Goal: Information Seeking & Learning: Find specific page/section

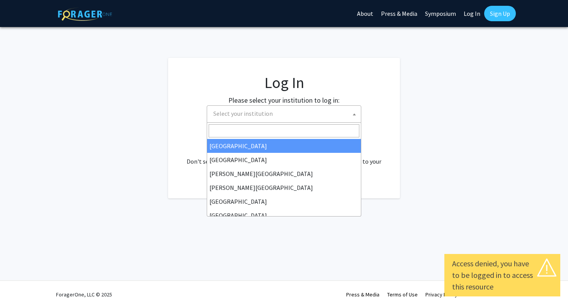
click at [265, 117] on span "Select your institution" at bounding box center [285, 114] width 151 height 16
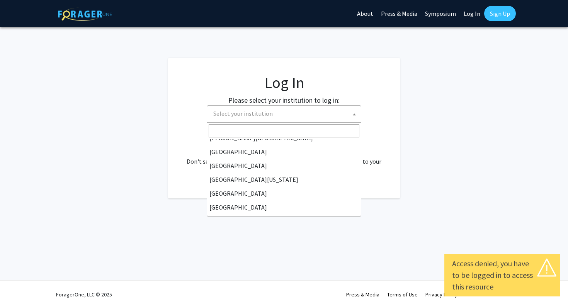
scroll to position [270, 0]
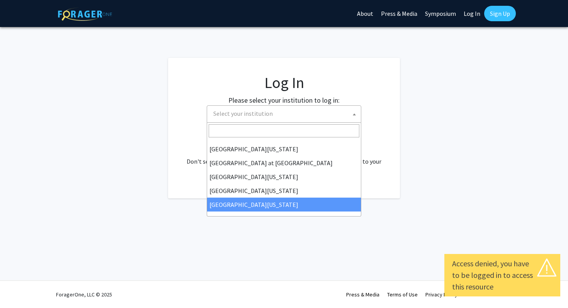
select select "33"
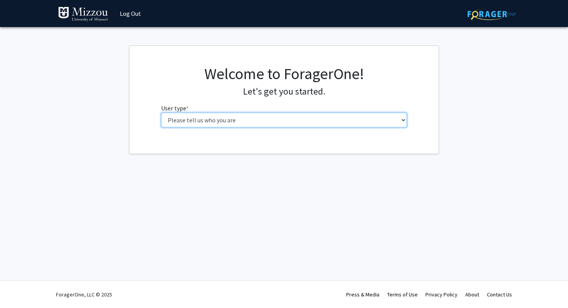
click at [268, 119] on select "Please tell us who you are Undergraduate Student Master's Student Doctoral Cand…" at bounding box center [284, 120] width 246 height 15
click at [228, 116] on select "Please tell us who you are Undergraduate Student Master's Student Doctoral Cand…" at bounding box center [284, 120] width 246 height 15
select select "1: undergrad"
click at [161, 113] on select "Please tell us who you are Undergraduate Student Master's Student Doctoral Cand…" at bounding box center [284, 120] width 246 height 15
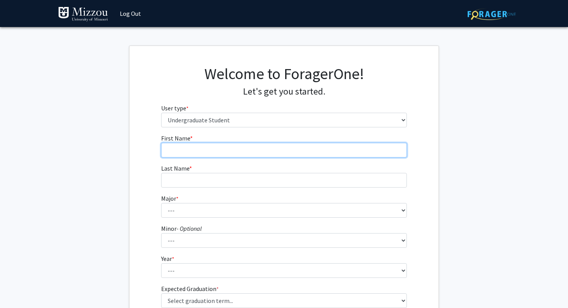
click at [221, 157] on input "First Name * required" at bounding box center [284, 150] width 246 height 15
type input "Hridhay"
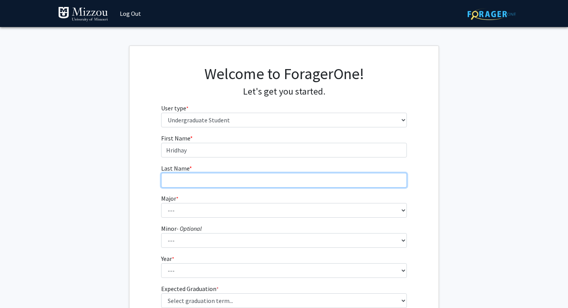
click at [206, 182] on input "Last Name * required" at bounding box center [284, 180] width 246 height 15
type input "Suswaram"
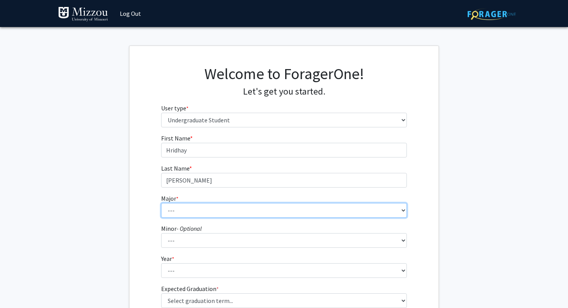
click at [199, 214] on select "--- Agribusiness Management Agricultural Education Agricultural Education: Comm…" at bounding box center [284, 210] width 246 height 15
select select "30: 2529"
click at [161, 203] on select "--- Agribusiness Management Agricultural Education Agricultural Education: Comm…" at bounding box center [284, 210] width 246 height 15
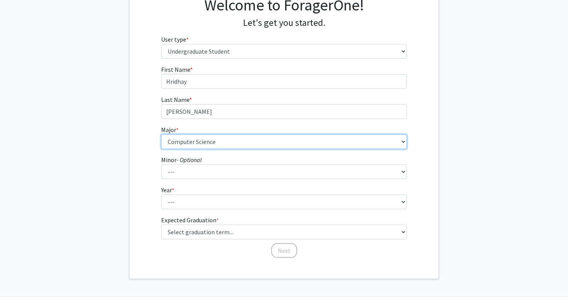
scroll to position [79, 0]
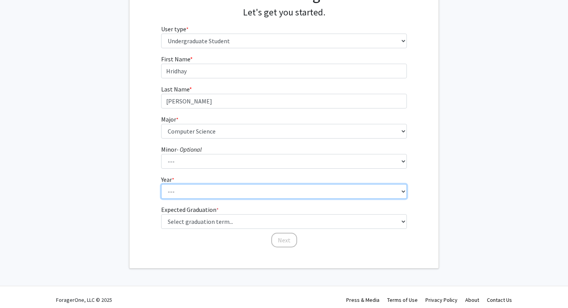
click at [187, 189] on select "--- First-year Sophomore Junior Senior Postbaccalaureate Certificate" at bounding box center [284, 191] width 246 height 15
select select "1: first-year"
click at [161, 184] on select "--- First-year Sophomore Junior Senior Postbaccalaureate Certificate" at bounding box center [284, 191] width 246 height 15
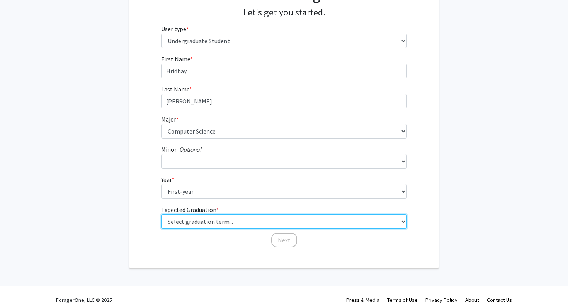
click at [184, 222] on select "Select graduation term... Spring 2025 Summer 2025 Fall 2025 Winter 2025 Spring …" at bounding box center [284, 221] width 246 height 15
select select "17: spring_2029"
click at [161, 214] on select "Select graduation term... Spring 2025 Summer 2025 Fall 2025 Winter 2025 Spring …" at bounding box center [284, 221] width 246 height 15
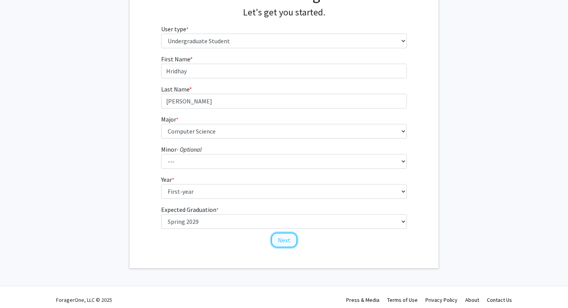
click at [280, 241] on button "Next" at bounding box center [284, 240] width 26 height 15
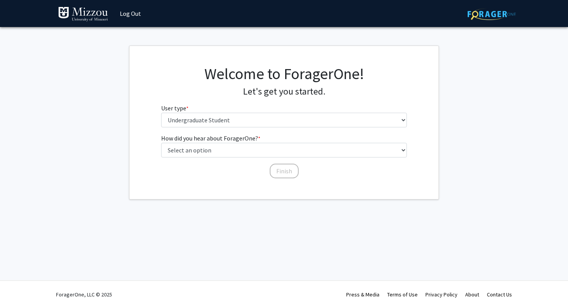
scroll to position [0, 0]
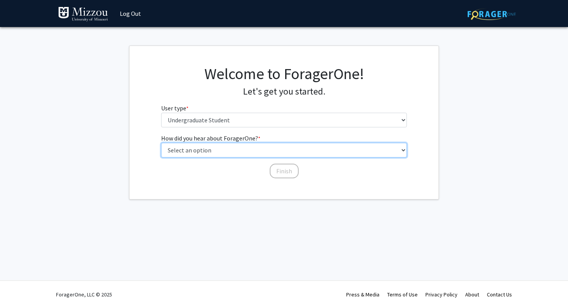
click at [260, 151] on select "Select an option Peer/student recommendation Faculty/staff recommendation Unive…" at bounding box center [284, 150] width 246 height 15
select select "1: peer_recommendation"
click at [161, 143] on select "Select an option Peer/student recommendation Faculty/staff recommendation Unive…" at bounding box center [284, 150] width 246 height 15
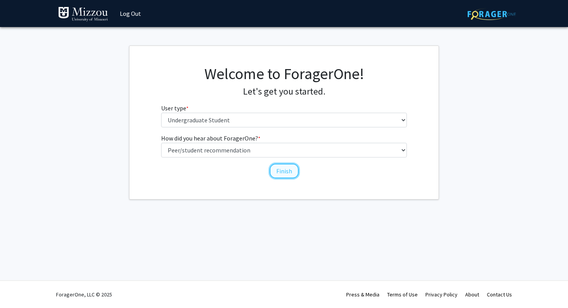
click at [279, 175] on button "Finish" at bounding box center [284, 171] width 29 height 15
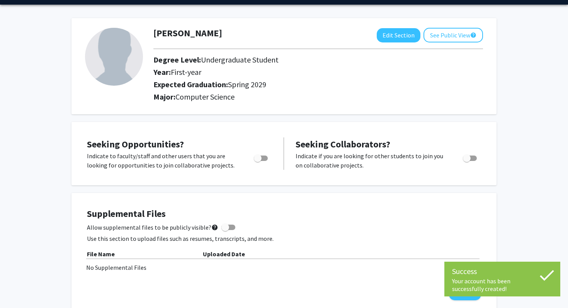
scroll to position [26, 0]
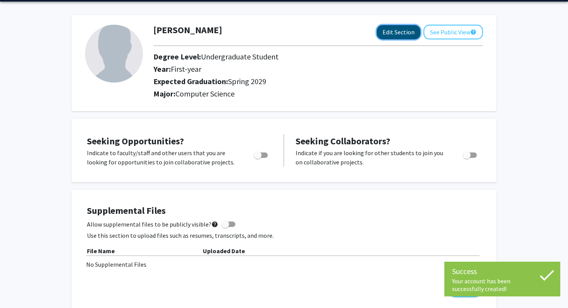
click at [406, 33] on button "Edit Section" at bounding box center [399, 32] width 44 height 14
select select "first-year"
select select "45: spring_2029"
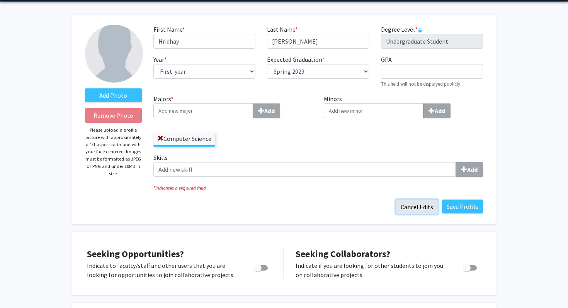
click at [416, 201] on button "Cancel Edits" at bounding box center [417, 207] width 42 height 15
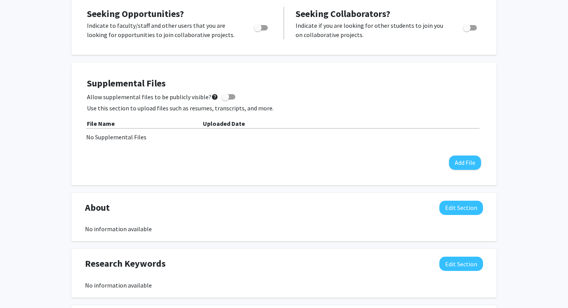
scroll to position [0, 0]
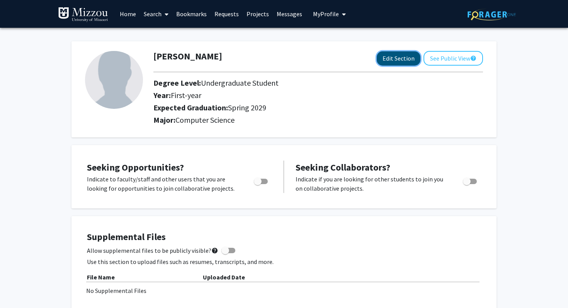
click at [397, 57] on button "Edit Section" at bounding box center [399, 58] width 44 height 14
select select "first-year"
select select "45: spring_2029"
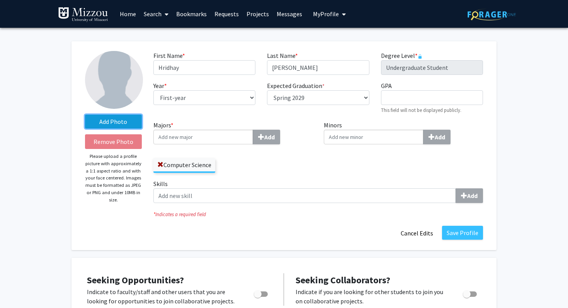
click at [113, 127] on label "Add Photo" at bounding box center [113, 122] width 57 height 14
click at [0, 0] on input "Add Photo" at bounding box center [0, 0] width 0 height 0
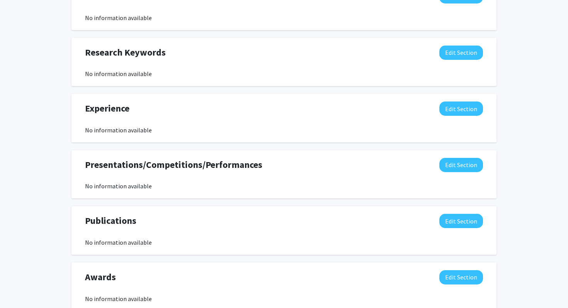
scroll to position [490, 0]
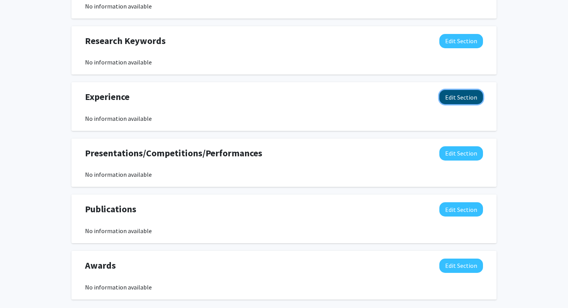
click at [467, 92] on button "Edit Section" at bounding box center [461, 97] width 44 height 14
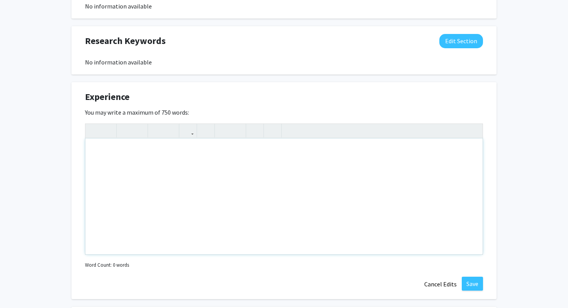
click at [301, 190] on div "Note to users with screen readers: Please deactivate our accessibility plugin f…" at bounding box center [283, 197] width 397 height 116
paste div "Note to users with screen readers: Please deactivate our accessibility plugin f…"
type textarea "<p>Rockwood School District</p><p>Data Science (Internship) Summer 2024&nbsp;&n…"
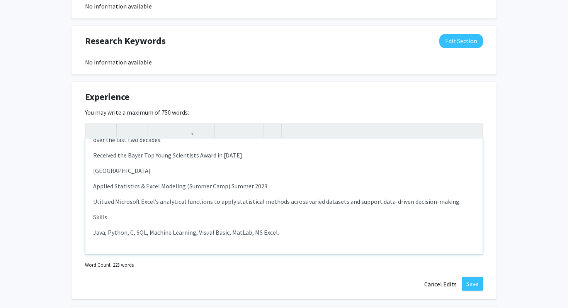
scroll to position [209, 0]
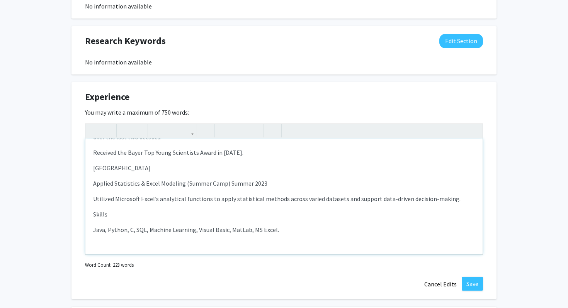
click at [95, 225] on p "Java, Python, C, SQL, Machine Learning, Visual Basic, MatLab, MS Excel." at bounding box center [284, 229] width 382 height 9
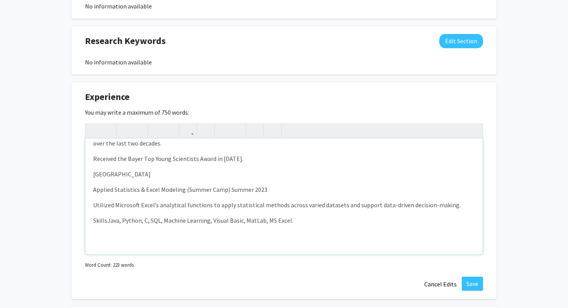
scroll to position [193, 0]
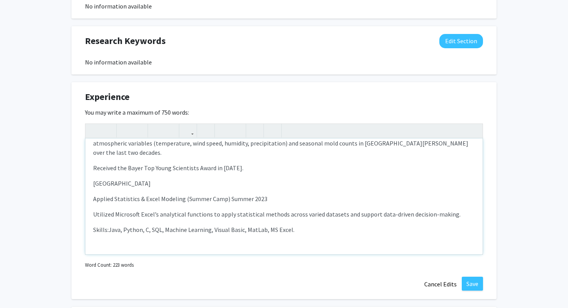
click at [95, 194] on p "Applied Statistics & Excel Modeling (Summer Camp) Summer 2023" at bounding box center [284, 198] width 382 height 9
click at [178, 179] on p "Saint Louis University" at bounding box center [284, 183] width 382 height 9
click at [92, 185] on div "Rockwood School District Data Science (Internship) Summer 2024 Gained practical…" at bounding box center [283, 197] width 397 height 116
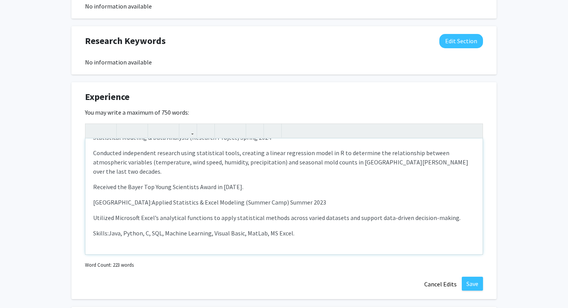
scroll to position [173, 0]
drag, startPoint x: 326, startPoint y: 194, endPoint x: 316, endPoint y: 196, distance: 9.8
click at [316, 199] on p "Saint Louis University: Applied Statistics & Excel Modeling (Summer Camp) Summe…" at bounding box center [284, 203] width 382 height 9
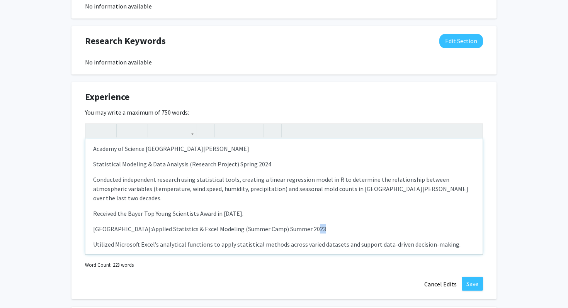
scroll to position [146, 0]
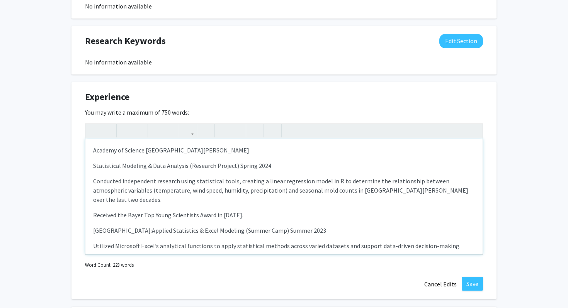
click at [94, 165] on p "Statistical Modeling & Data Analysis (Research Project) Spring 2024" at bounding box center [284, 165] width 382 height 9
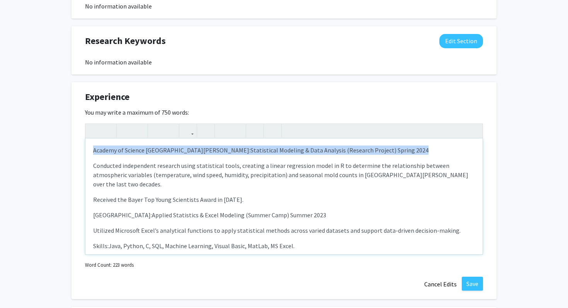
drag, startPoint x: 341, startPoint y: 150, endPoint x: 88, endPoint y: 151, distance: 253.4
click at [88, 151] on div "Rockwood School District Data Science (Internship) Summer 2024 Gained practical…" at bounding box center [283, 197] width 397 height 116
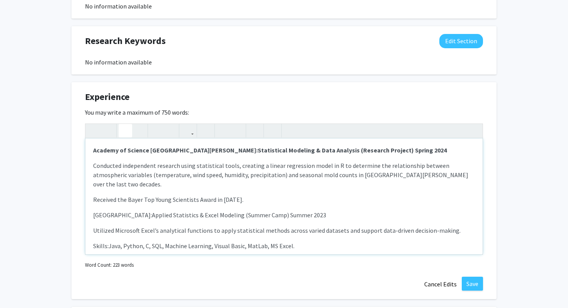
click at [123, 129] on icon "button" at bounding box center [125, 130] width 7 height 13
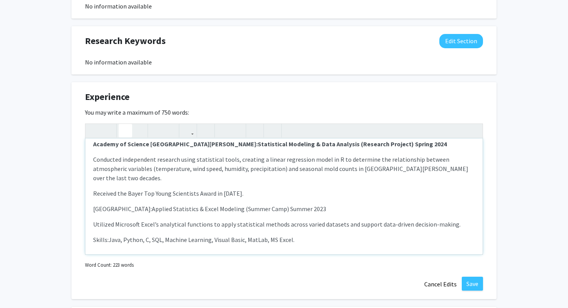
scroll to position [155, 0]
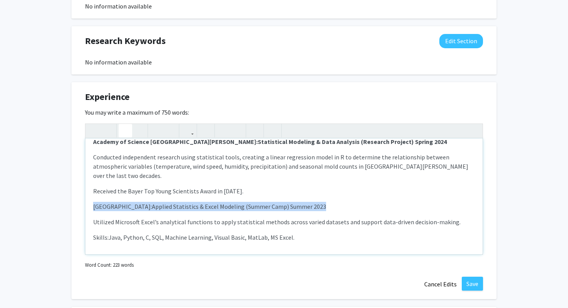
drag, startPoint x: 92, startPoint y: 197, endPoint x: 351, endPoint y: 195, distance: 259.2
click at [351, 195] on div "Rockwood School District Data Science (Internship) Summer 2024 Gained practical…" at bounding box center [283, 197] width 397 height 116
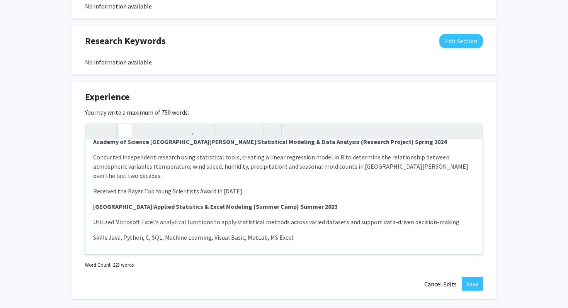
click at [122, 124] on use "button" at bounding box center [122, 124] width 0 height 0
click at [323, 233] on p "Skills: Java, Python, C, SQL, Machine Learning, Visual Basic, MatLab, MS Excel." at bounding box center [284, 237] width 382 height 9
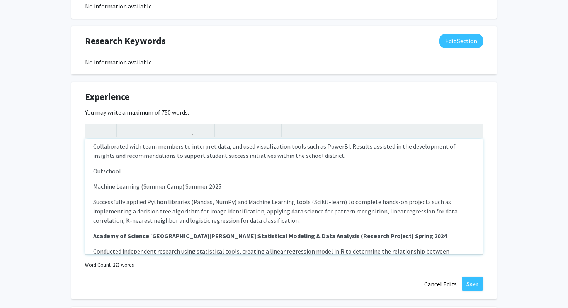
scroll to position [57, 0]
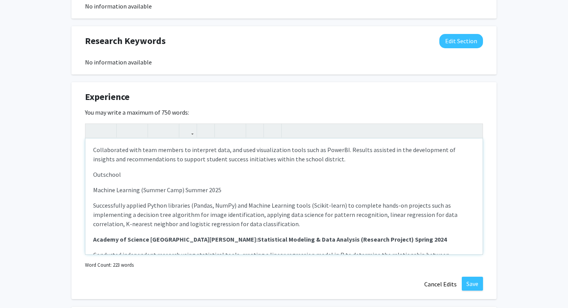
click at [96, 190] on p "Machine Learning (Summer Camp) Summer 2025" at bounding box center [284, 189] width 382 height 9
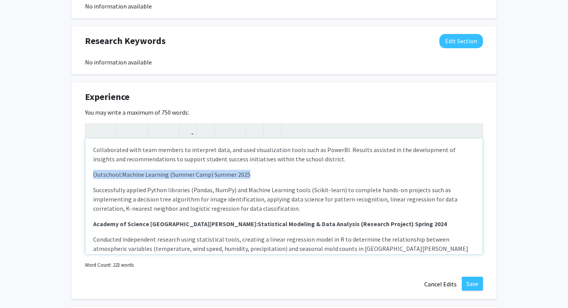
drag, startPoint x: 263, startPoint y: 174, endPoint x: 74, endPoint y: 173, distance: 189.3
click at [74, 173] on div "Experience Edit Section You may write a maximum of 750 words: Rockwood School D…" at bounding box center [283, 190] width 425 height 217
click at [126, 131] on icon "button" at bounding box center [125, 130] width 7 height 13
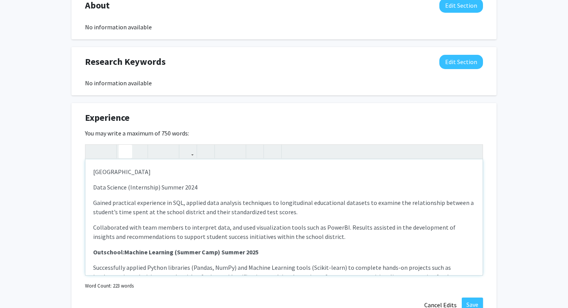
scroll to position [458, 0]
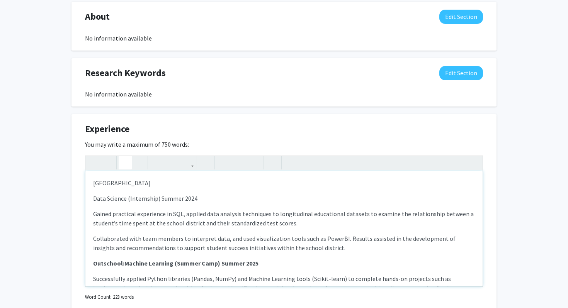
click at [93, 214] on p "Gained practical experience in SQL, applied data analysis techniques to longitu…" at bounding box center [284, 218] width 382 height 19
click at [93, 200] on p "Data Science (Internship) Summer 2024" at bounding box center [284, 198] width 382 height 9
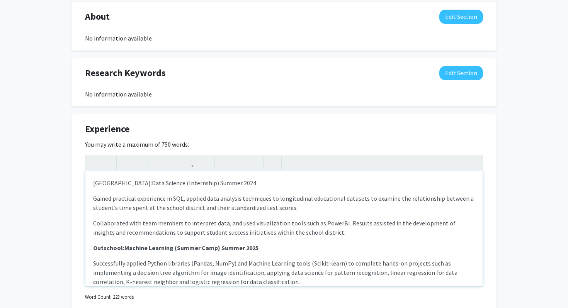
drag, startPoint x: 272, startPoint y: 180, endPoint x: 54, endPoint y: 186, distance: 218.4
click at [54, 186] on div "Add Photo Remove Photo Please upload a profile picture with approximately a 1:1…" at bounding box center [284, 47] width 568 height 955
type textarea "<p><strong>Rockwood School District:&nbsp;<span style="font-size: 1rem;">Data S…"
click at [131, 158] on button "button" at bounding box center [126, 163] width 14 height 14
click at [192, 221] on p "Collaborated with team members to interpret data, and used visualization tools …" at bounding box center [284, 228] width 382 height 19
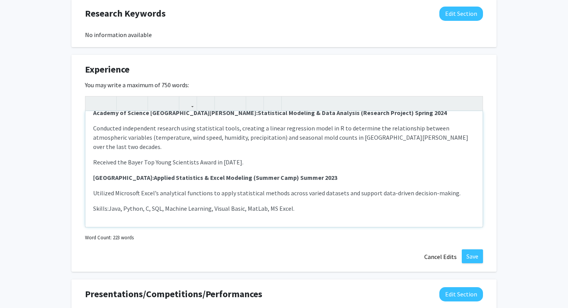
scroll to position [519, 0]
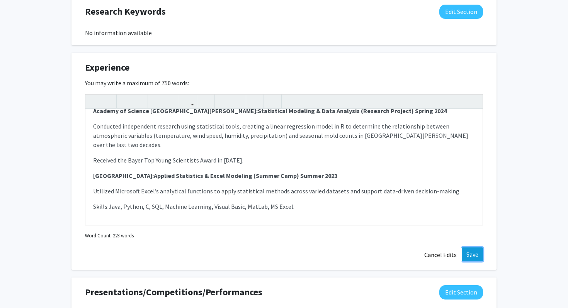
click at [470, 254] on button "Save" at bounding box center [472, 255] width 21 height 14
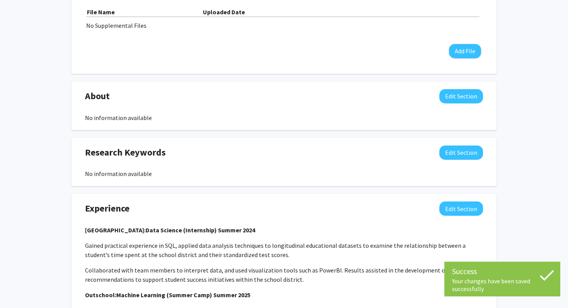
scroll to position [370, 0]
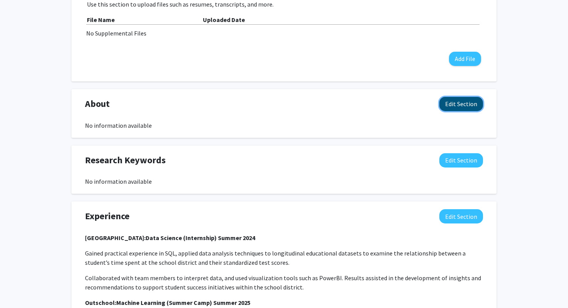
click at [469, 104] on button "Edit Section" at bounding box center [461, 104] width 44 height 14
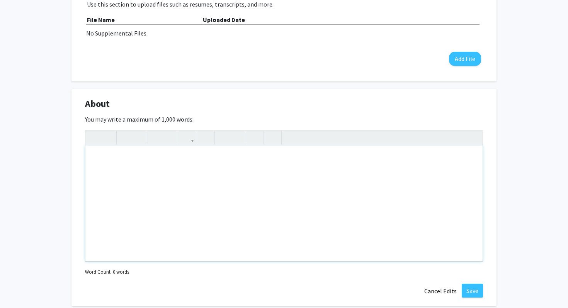
click at [199, 161] on div "Note to users with screen readers: Please deactivate our accessibility plugin f…" at bounding box center [283, 204] width 397 height 116
paste div "Note to users with screen readers: Please deactivate our accessibility plugin f…"
type textarea "<p>Hardworking and motivated freshman in Computer Science seeking a summer inte…"
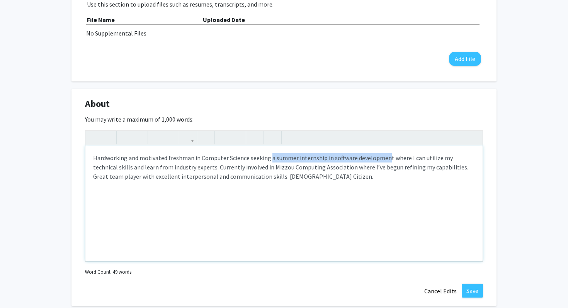
drag, startPoint x: 268, startPoint y: 158, endPoint x: 385, endPoint y: 159, distance: 117.1
click at [385, 159] on p "Hardworking and motivated freshman in Computer Science seeking a summer interns…" at bounding box center [284, 167] width 382 height 28
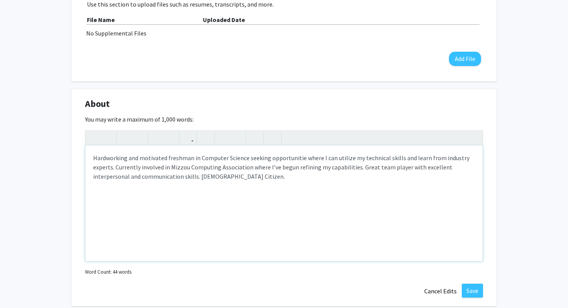
type textarea "<p>Hardworking and motivated freshman in Computer Science seeking opportunities…"
click at [471, 289] on button "Save" at bounding box center [472, 291] width 21 height 14
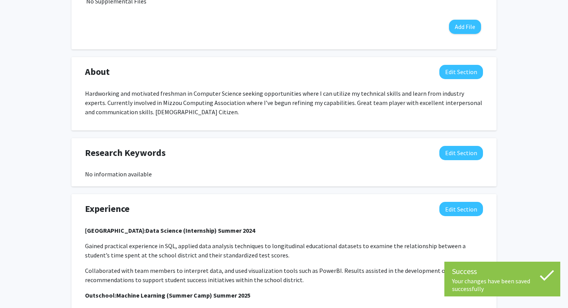
scroll to position [650, 0]
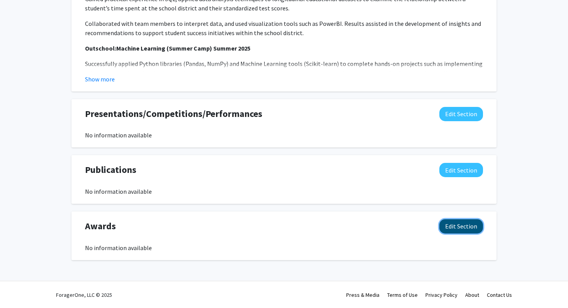
click at [471, 227] on button "Edit Section" at bounding box center [461, 226] width 44 height 14
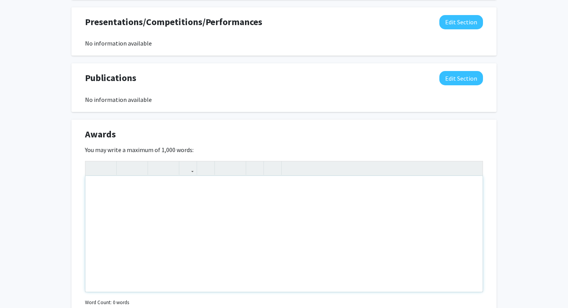
scroll to position [757, 0]
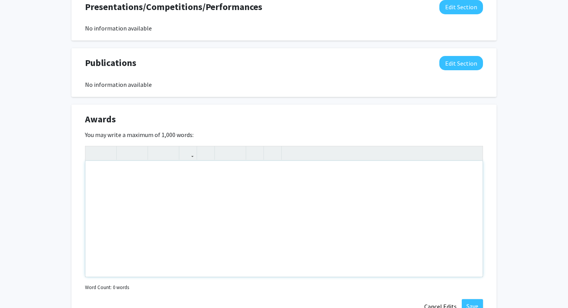
click at [201, 193] on div "Note to users with screen readers: Please deactivate our accessibility plugin f…" at bounding box center [283, 219] width 397 height 116
paste div "Note to users with screen readers: Please deactivate our accessibility plugin f…"
type textarea "<p>* Missouri STEM Signing Day Scholarship (2025) * National Merit Scholarship …"
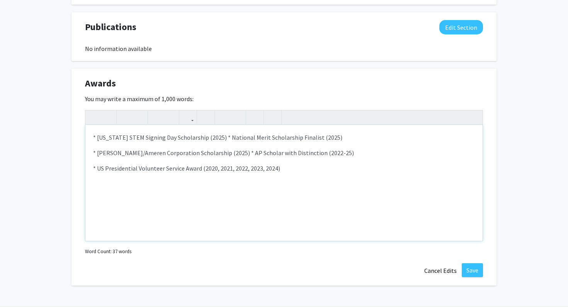
scroll to position [818, 0]
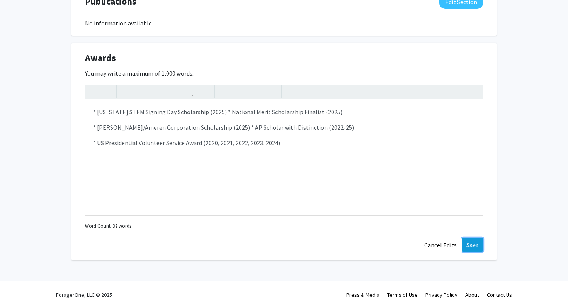
click at [473, 247] on button "Save" at bounding box center [472, 245] width 21 height 14
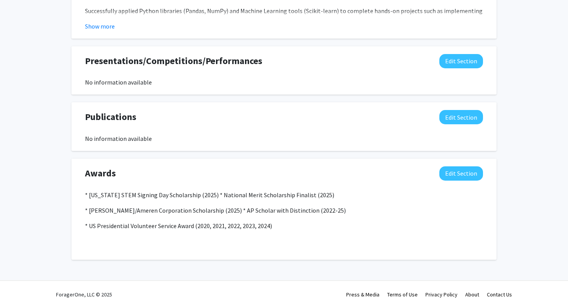
scroll to position [702, 0]
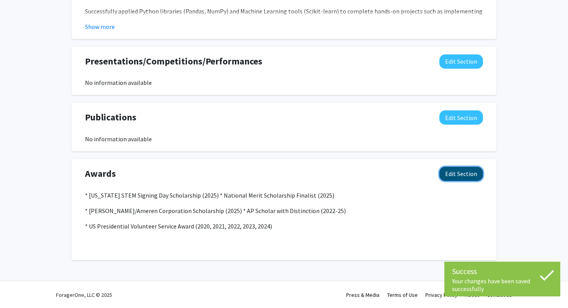
click at [470, 175] on button "Edit Section" at bounding box center [461, 174] width 44 height 14
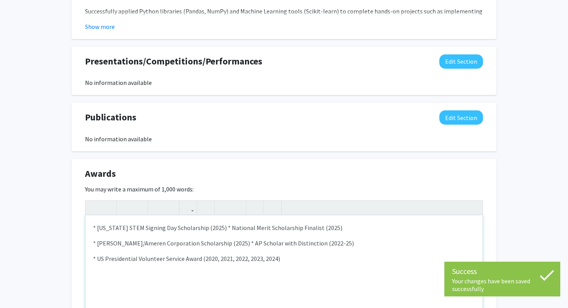
click at [216, 225] on p "* Missouri STEM Signing Day Scholarship (2025) * National Merit Scholarship Fin…" at bounding box center [284, 227] width 382 height 9
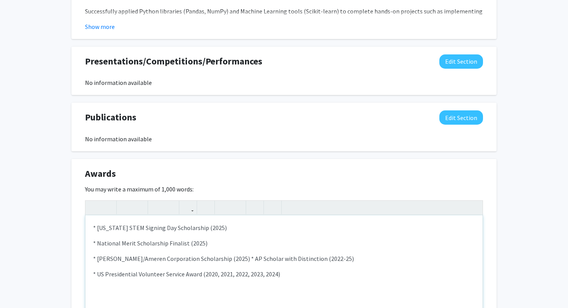
click at [250, 256] on p "* Charles W. Mueller/Ameren Corporation Scholarship (2025) * AP Scholar with Di…" at bounding box center [284, 258] width 382 height 9
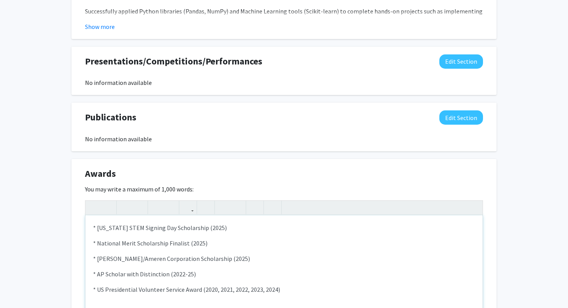
click at [97, 229] on p "* Missouri STEM Signing Day Scholarship (2025)" at bounding box center [284, 227] width 382 height 9
drag, startPoint x: 95, startPoint y: 275, endPoint x: 84, endPoint y: 275, distance: 11.2
click at [84, 275] on div "Awards Edit Section You may write a maximum of 1,000 words: <p>Missouri STEM Si…" at bounding box center [283, 267] width 425 height 217
click at [97, 289] on p "* US Presidential Volunteer Service Award (2020, 2021, 2022, 2023, 2024)" at bounding box center [284, 289] width 382 height 9
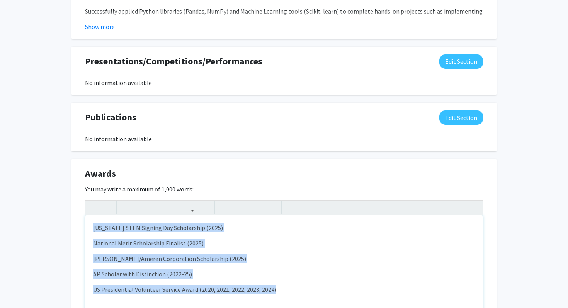
drag, startPoint x: 285, startPoint y: 294, endPoint x: 77, endPoint y: 223, distance: 219.4
click at [77, 223] on div "Awards Edit Section You may write a maximum of 1,000 words: <p>Missouri STEM Si…" at bounding box center [283, 267] width 425 height 217
type textarea "<p><strong>Missouri STEM Signing Day Scholarship (2025)&nbsp;</strong></p><p><s…"
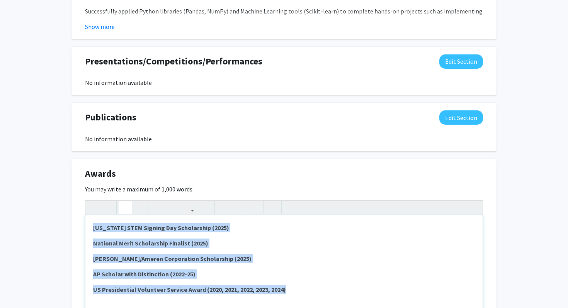
click at [122, 201] on use "button" at bounding box center [122, 201] width 0 height 0
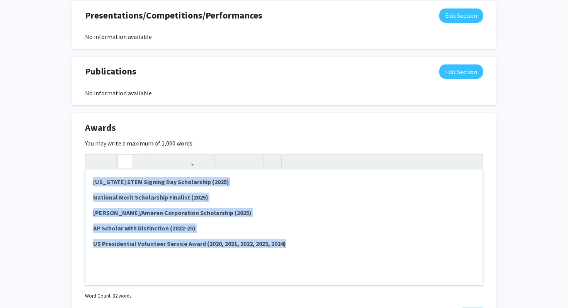
scroll to position [818, 0]
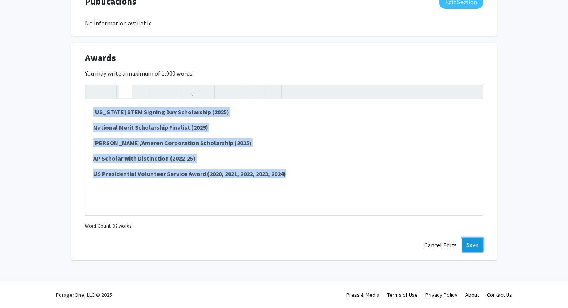
click at [468, 242] on button "Save" at bounding box center [472, 245] width 21 height 14
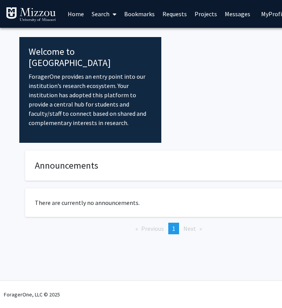
click at [102, 13] on link "Search" at bounding box center [104, 13] width 32 height 27
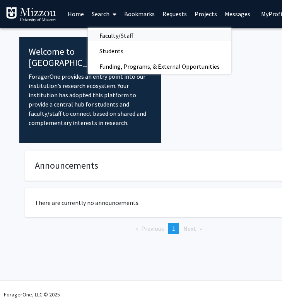
click at [108, 34] on span "Faculty/Staff" at bounding box center [116, 35] width 57 height 15
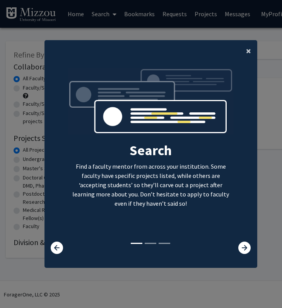
click at [246, 53] on span "×" at bounding box center [248, 51] width 5 height 12
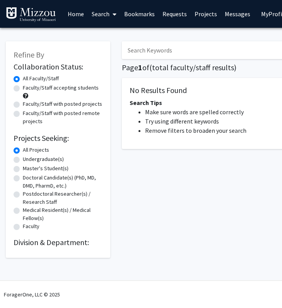
click at [192, 49] on input "Search Keywords" at bounding box center [273, 50] width 303 height 18
click at [45, 160] on label "Undergraduate(s)" at bounding box center [43, 159] width 41 height 8
click at [28, 160] on input "Undergraduate(s)" at bounding box center [25, 157] width 5 height 5
radio input "true"
click at [29, 241] on h2 "Division & Department:" at bounding box center [58, 242] width 89 height 9
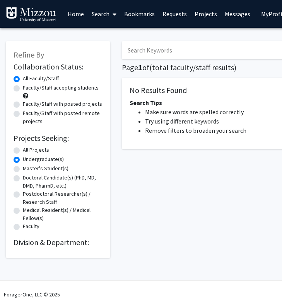
click at [82, 89] on label "Faculty/Staff accepting students" at bounding box center [61, 88] width 76 height 8
click at [28, 89] on input "Faculty/Staff accepting students" at bounding box center [25, 86] width 5 height 5
radio input "true"
click at [36, 118] on label "Faculty/Staff with posted remote projects" at bounding box center [63, 117] width 80 height 16
click at [28, 114] on input "Faculty/Staff with posted remote projects" at bounding box center [25, 111] width 5 height 5
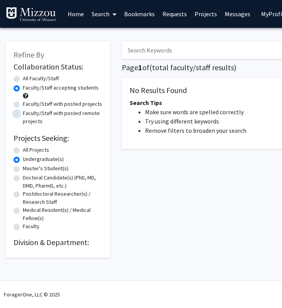
radio input "true"
click at [29, 151] on label "All Projects" at bounding box center [36, 150] width 26 height 8
click at [28, 151] on input "All Projects" at bounding box center [25, 148] width 5 height 5
radio input "true"
click at [163, 53] on input "Search Keywords" at bounding box center [273, 50] width 303 height 18
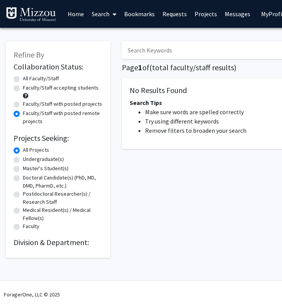
click at [46, 81] on label "All Faculty/Staff" at bounding box center [41, 79] width 36 height 8
click at [28, 80] on input "All Faculty/Staff" at bounding box center [25, 77] width 5 height 5
radio input "true"
click at [165, 49] on input "Search Keywords" at bounding box center [273, 50] width 303 height 18
type input "ufuktepe"
